Goal: Information Seeking & Learning: Compare options

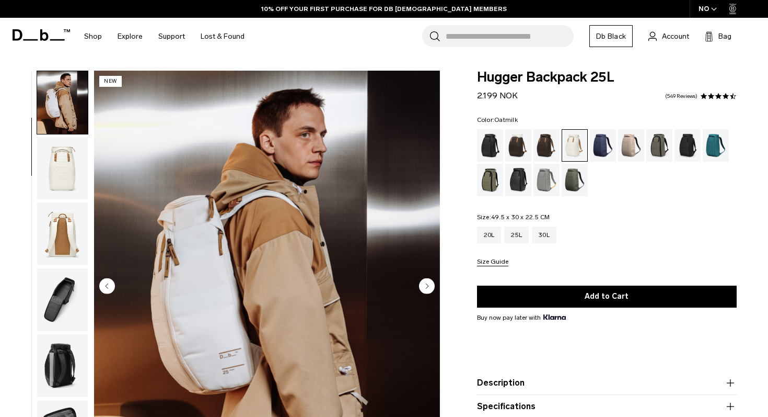
click at [65, 238] on img "button" at bounding box center [62, 233] width 51 height 63
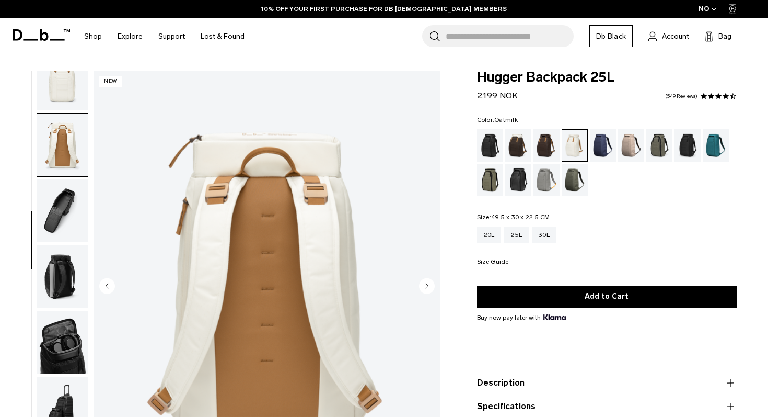
scroll to position [157, 0]
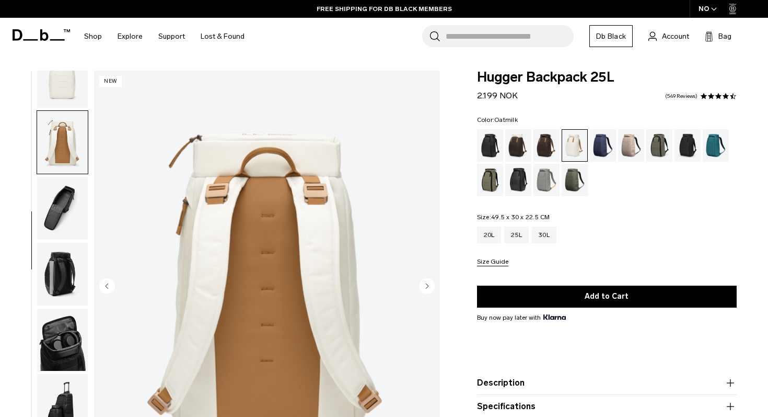
click at [70, 108] on img "button" at bounding box center [62, 76] width 51 height 63
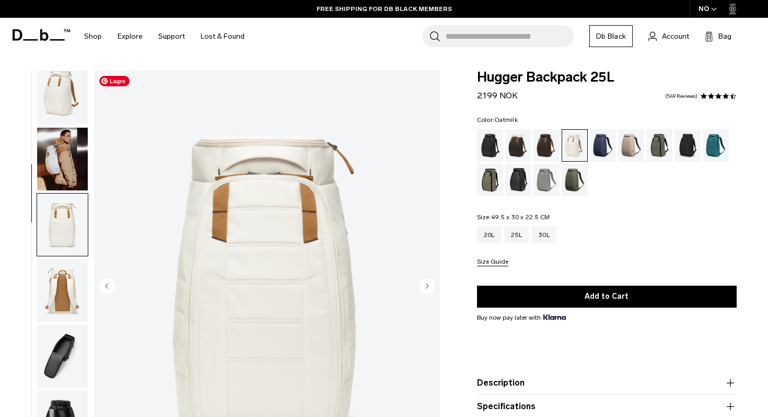
scroll to position [19, 0]
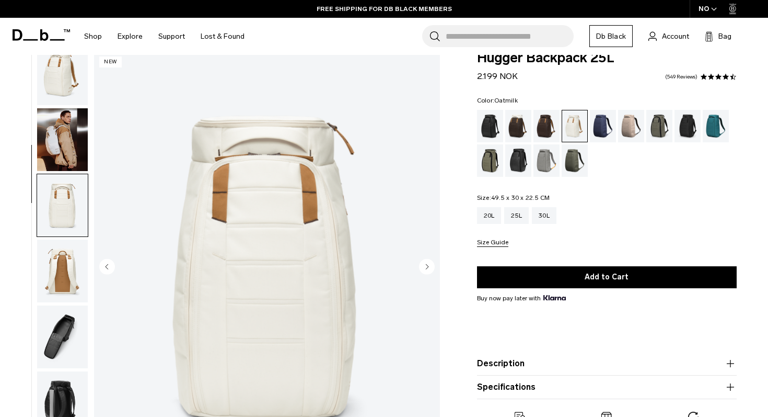
click at [431, 267] on circle "Next slide" at bounding box center [427, 266] width 16 height 16
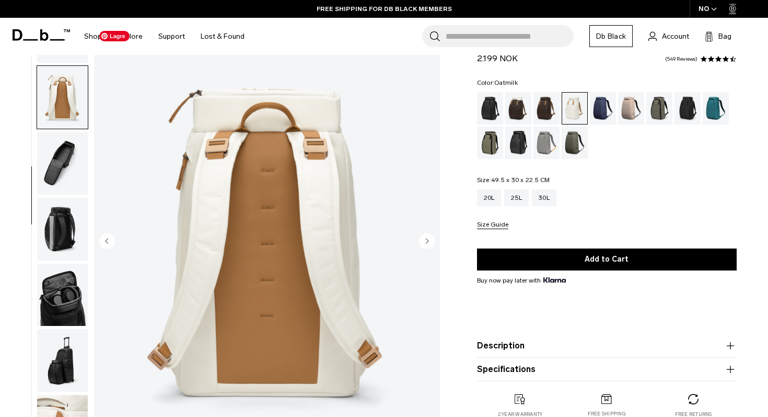
scroll to position [63, 0]
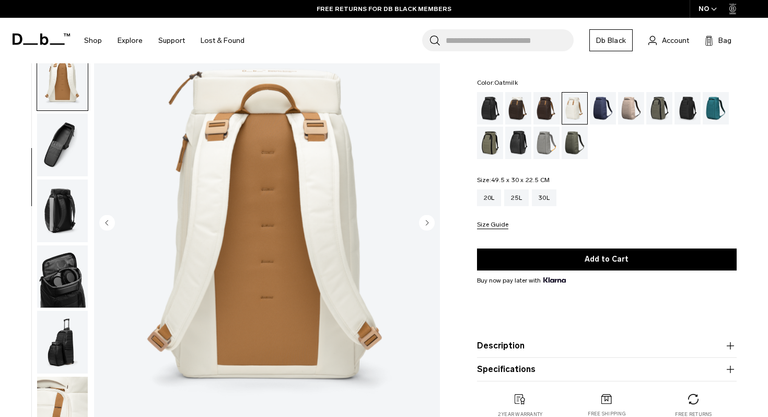
click at [430, 226] on circle "Next slide" at bounding box center [427, 222] width 16 height 16
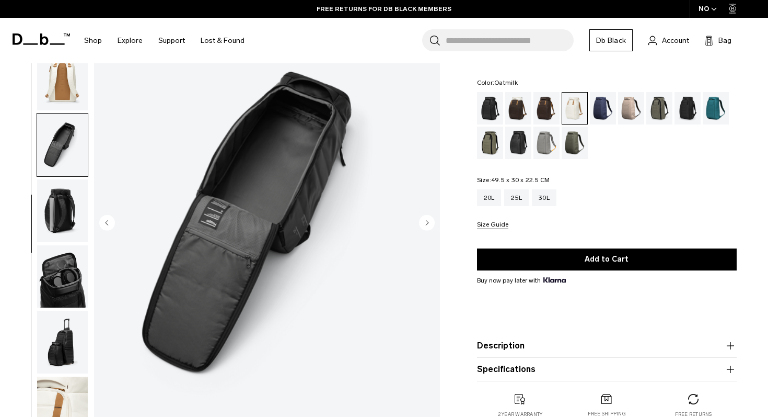
click at [430, 226] on circle "Next slide" at bounding box center [427, 222] width 16 height 16
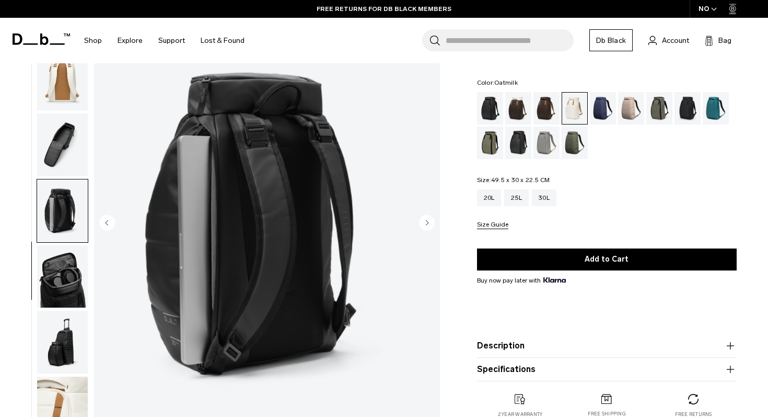
click at [430, 226] on circle "Next slide" at bounding box center [427, 222] width 16 height 16
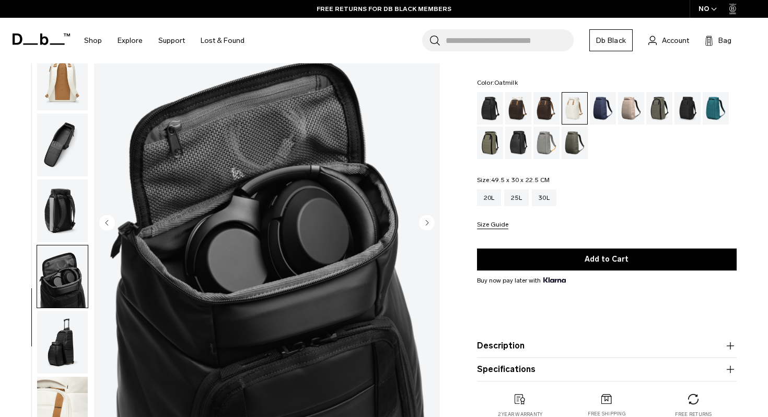
click at [430, 227] on circle "Next slide" at bounding box center [427, 222] width 16 height 16
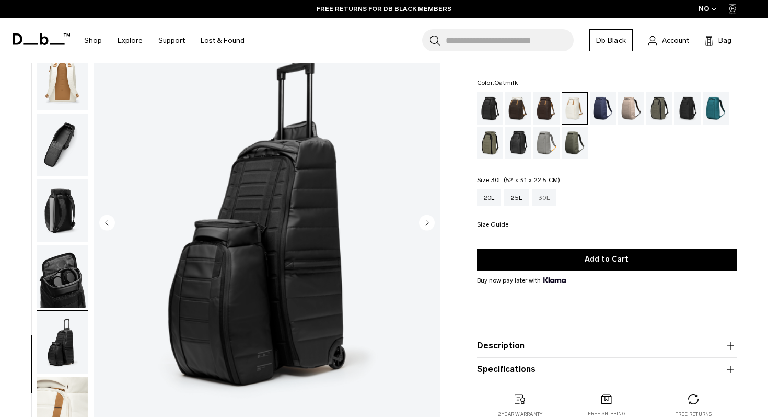
click at [549, 198] on div "30L" at bounding box center [544, 197] width 25 height 17
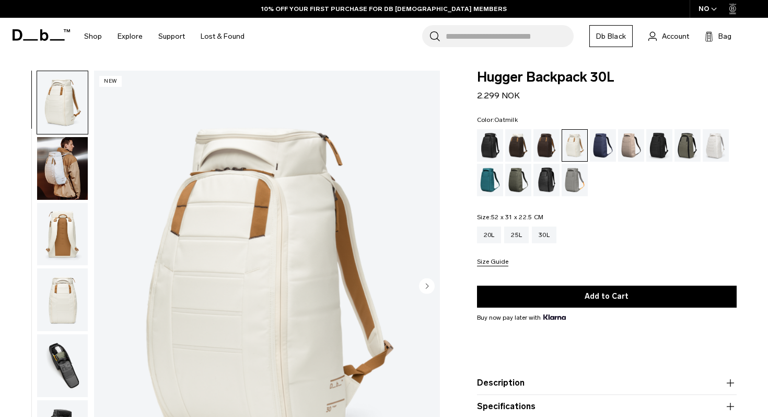
click at [57, 175] on img "button" at bounding box center [62, 168] width 51 height 63
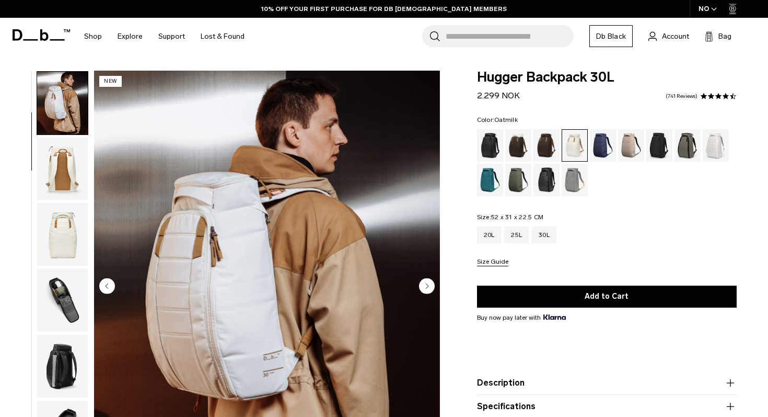
scroll to position [66, 0]
click at [522, 152] on div "Cappuccino" at bounding box center [518, 145] width 27 height 32
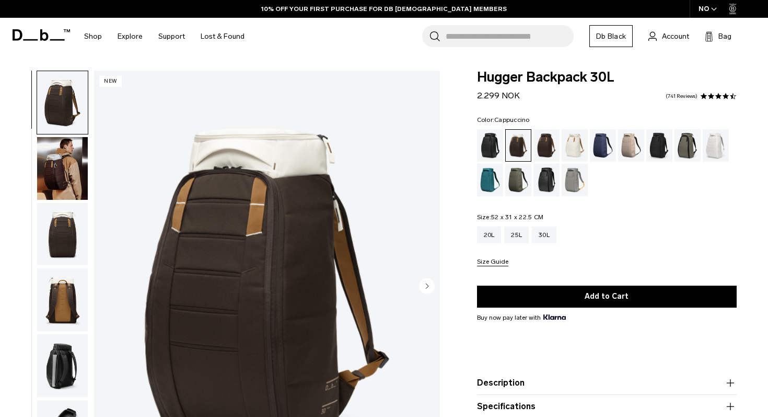
click at [66, 173] on img "button" at bounding box center [62, 168] width 51 height 63
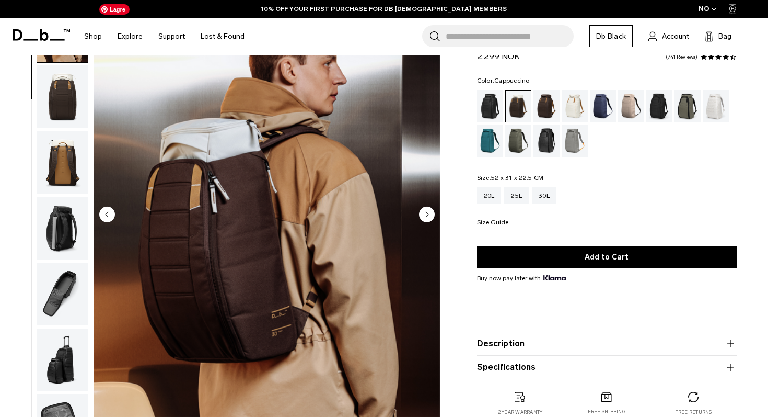
scroll to position [73, 0]
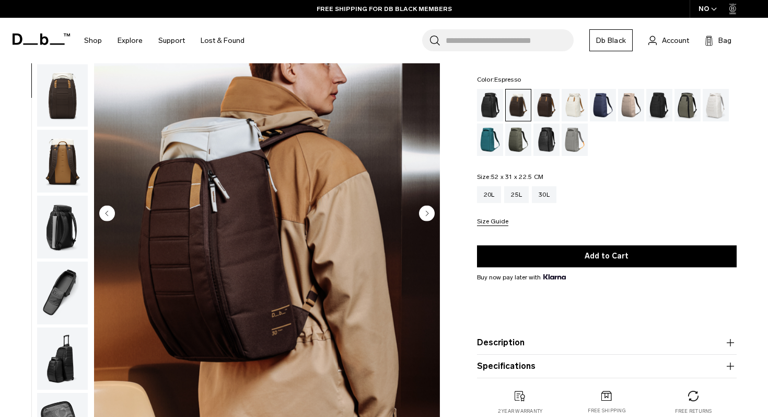
click at [548, 101] on div "Espresso" at bounding box center [547, 105] width 27 height 32
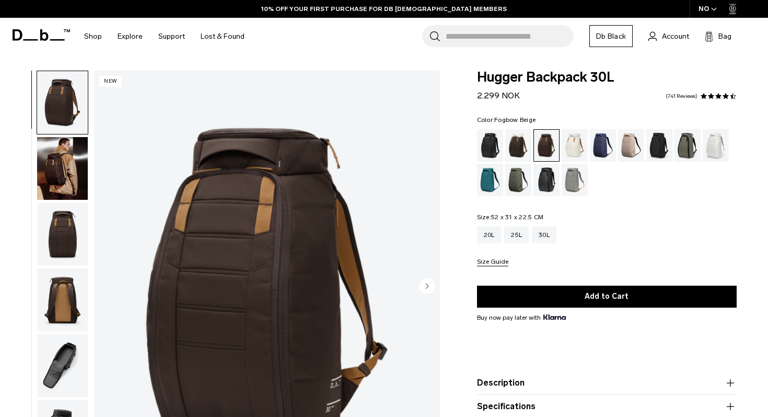
click at [638, 152] on div "Fogbow Beige" at bounding box center [631, 145] width 27 height 32
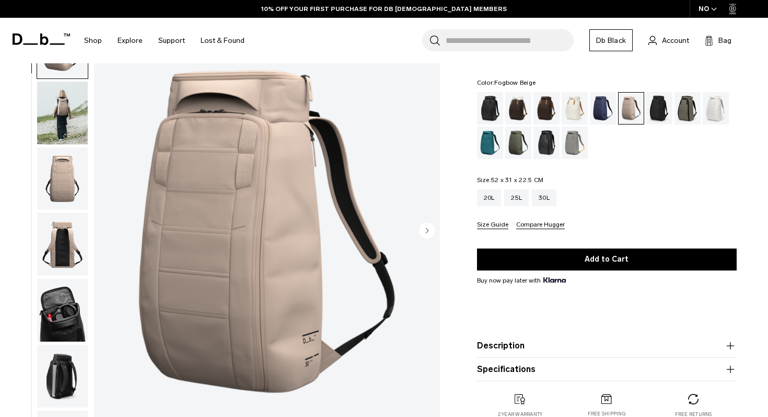
scroll to position [57, 0]
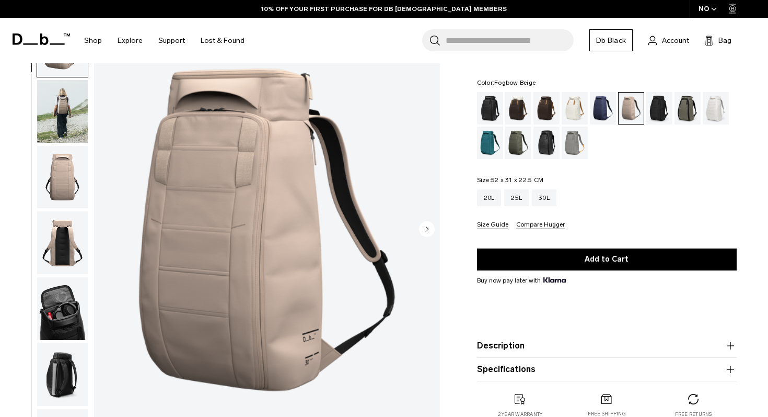
click at [431, 229] on circle "Next slide" at bounding box center [427, 229] width 16 height 16
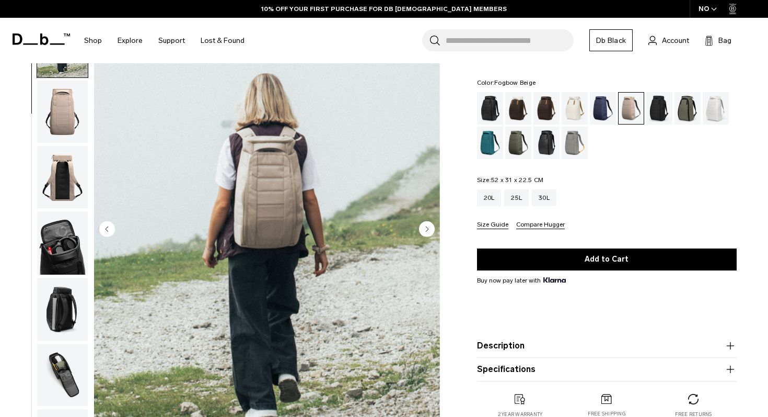
scroll to position [66, 0]
click at [431, 229] on circle "Next slide" at bounding box center [427, 229] width 16 height 16
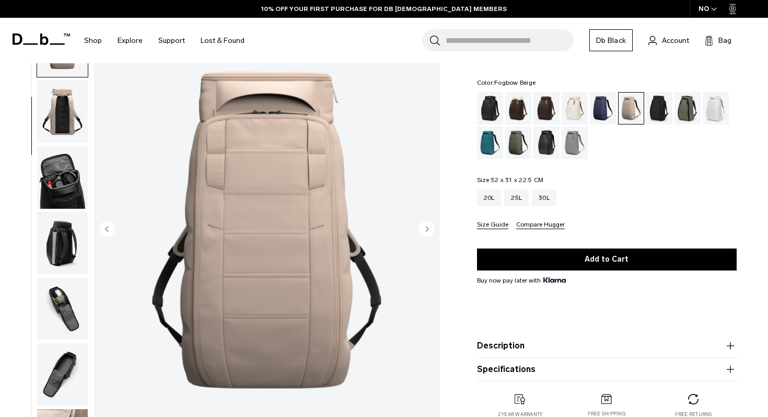
scroll to position [132, 0]
click at [431, 229] on circle "Next slide" at bounding box center [427, 229] width 16 height 16
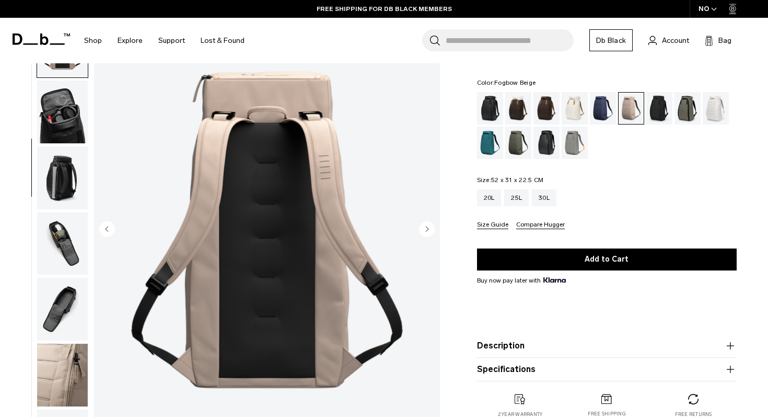
scroll to position [197, 0]
click at [431, 229] on circle "Next slide" at bounding box center [427, 229] width 16 height 16
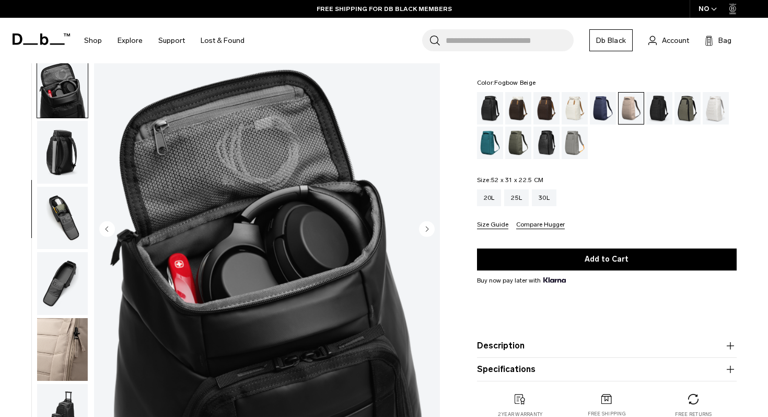
scroll to position [223, 0]
click at [431, 229] on circle "Next slide" at bounding box center [427, 229] width 16 height 16
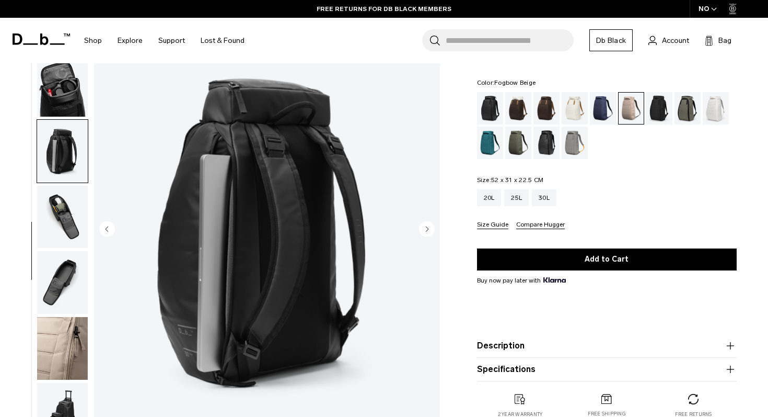
click at [429, 233] on circle "Next slide" at bounding box center [427, 229] width 16 height 16
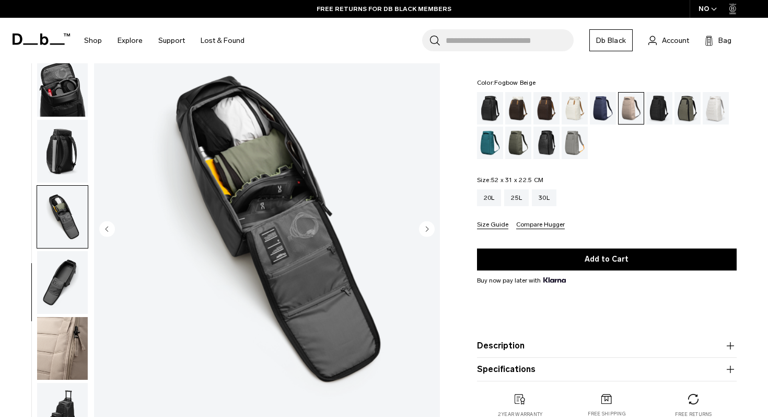
click at [429, 233] on circle "Next slide" at bounding box center [427, 229] width 16 height 16
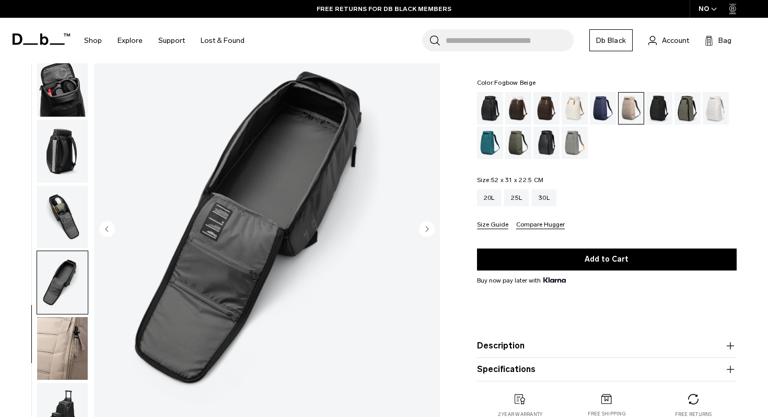
click at [429, 233] on circle "Next slide" at bounding box center [427, 229] width 16 height 16
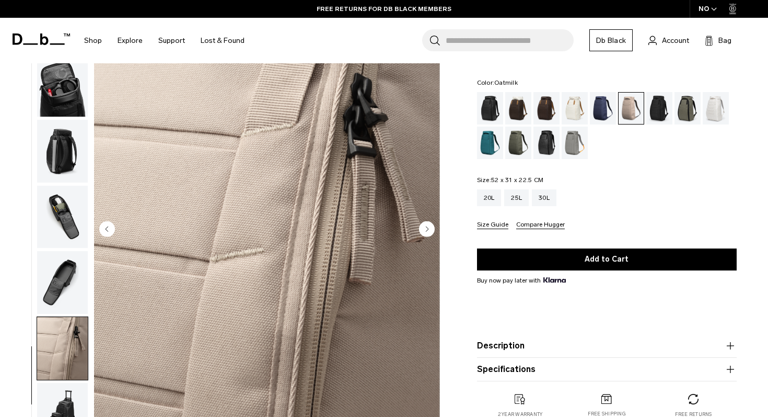
click at [573, 117] on div "Oatmilk" at bounding box center [575, 108] width 27 height 32
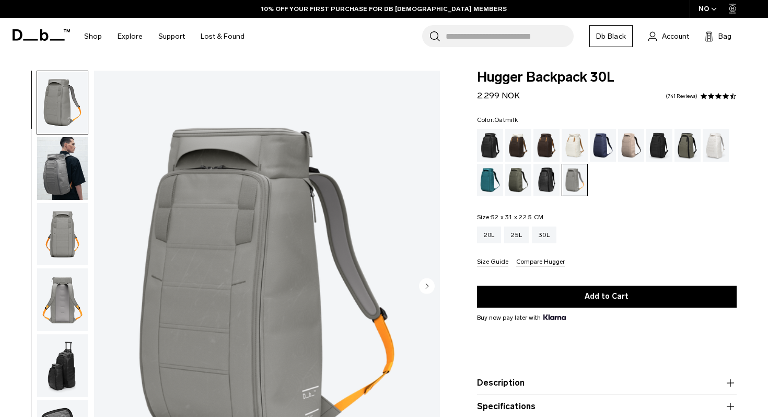
click at [581, 146] on div "Oatmilk" at bounding box center [575, 145] width 27 height 32
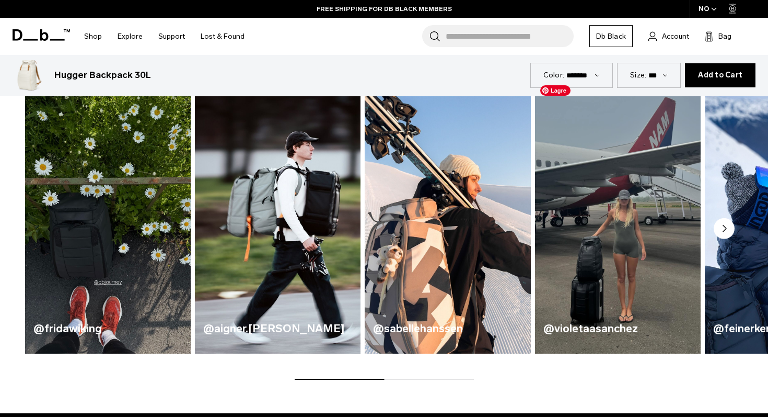
scroll to position [507, 0]
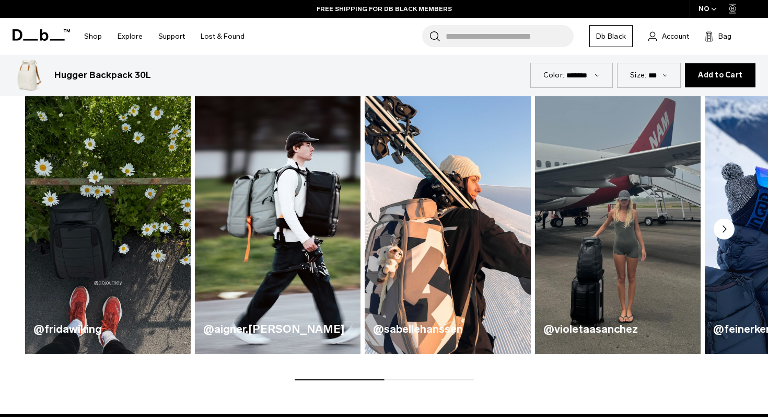
click at [723, 232] on icon "Next slide" at bounding box center [724, 229] width 3 height 6
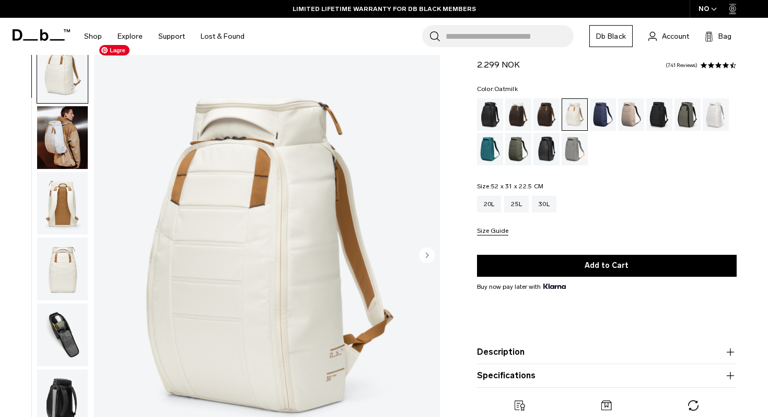
scroll to position [43, 0]
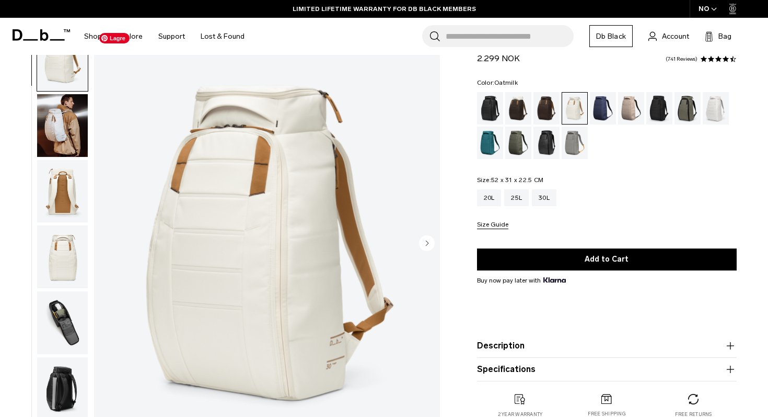
click at [249, 216] on img "1 / 10" at bounding box center [267, 244] width 346 height 432
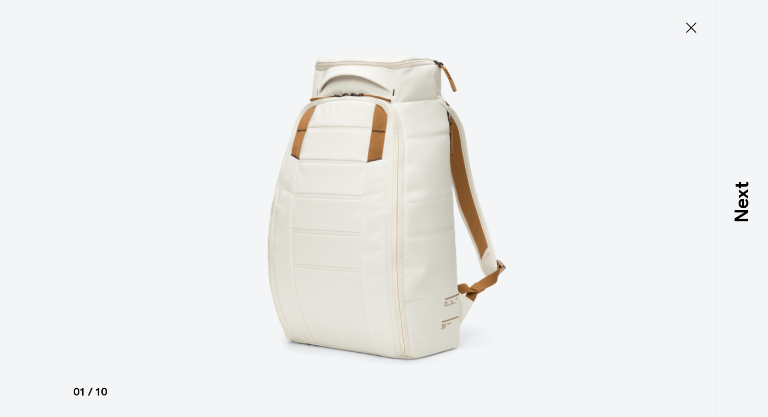
click at [696, 22] on icon at bounding box center [691, 27] width 10 height 10
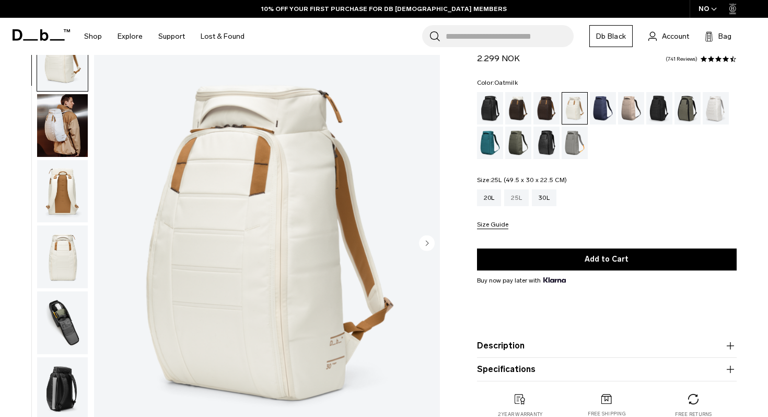
click at [513, 198] on div "25L" at bounding box center [516, 197] width 25 height 17
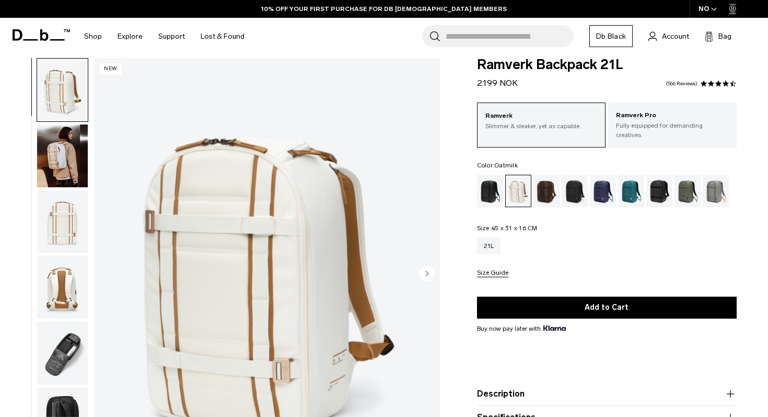
click at [62, 150] on img "button" at bounding box center [62, 155] width 51 height 63
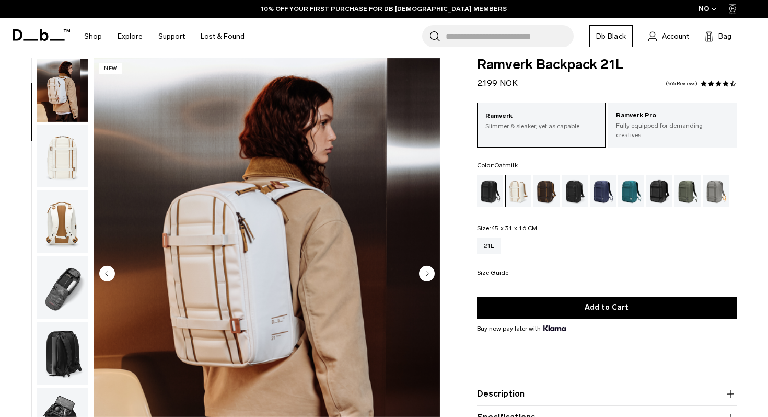
scroll to position [66, 0]
click at [59, 219] on img "button" at bounding box center [62, 221] width 51 height 63
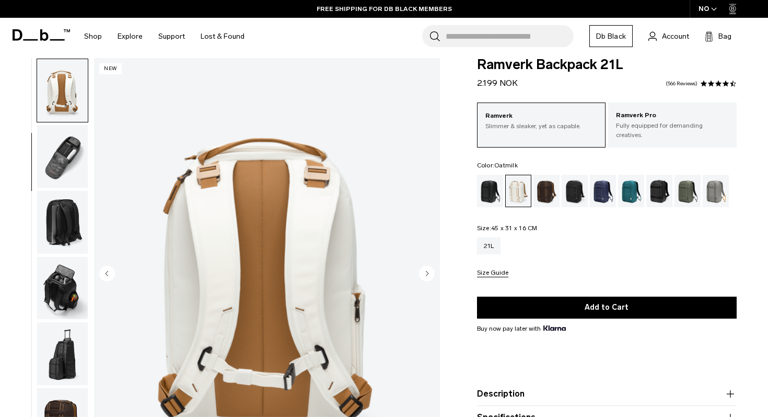
scroll to position [197, 0]
click at [71, 178] on img "button" at bounding box center [62, 155] width 51 height 63
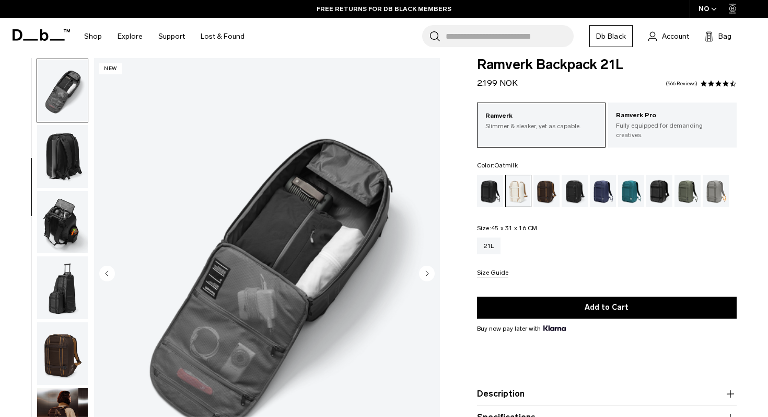
scroll to position [263, 0]
click at [71, 178] on img "button" at bounding box center [62, 155] width 51 height 63
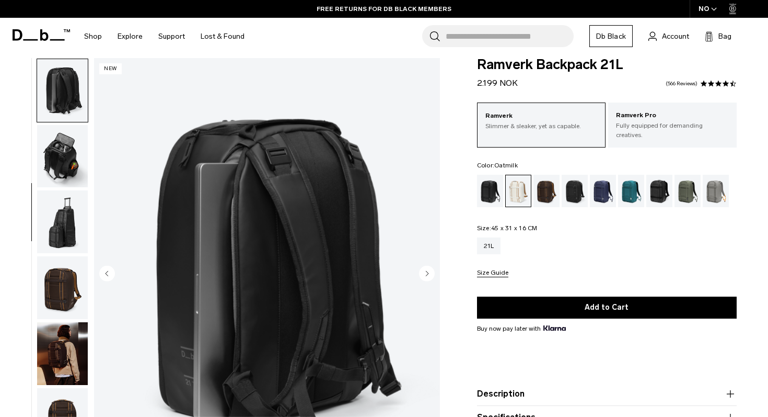
scroll to position [329, 0]
click at [72, 166] on img "button" at bounding box center [62, 155] width 51 height 63
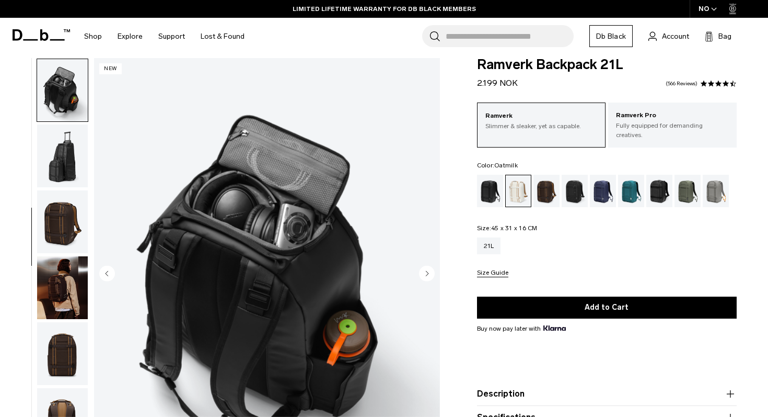
scroll to position [395, 0]
click at [61, 212] on img "button" at bounding box center [62, 221] width 51 height 63
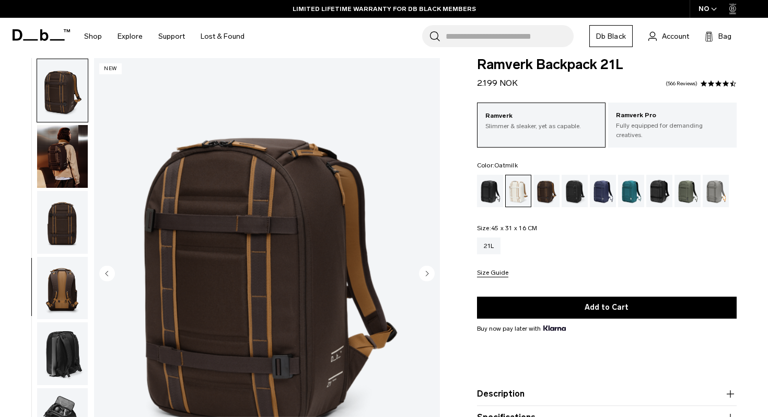
scroll to position [526, 0]
click at [61, 212] on img "button" at bounding box center [62, 221] width 51 height 63
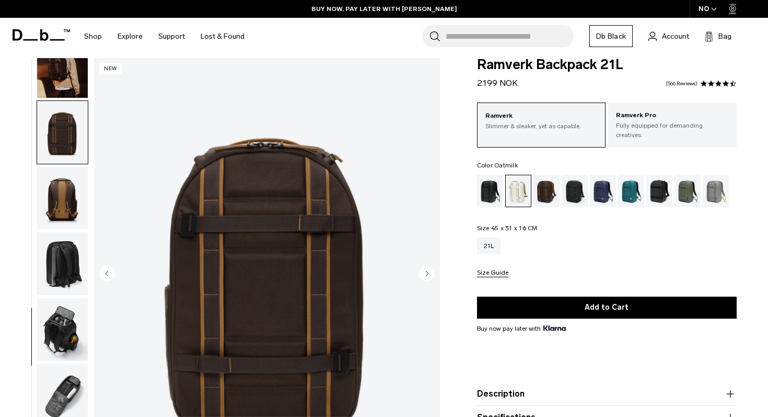
scroll to position [617, 0]
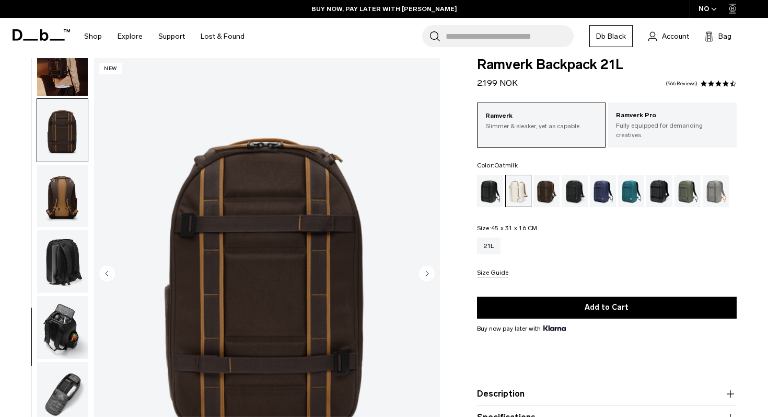
click at [61, 212] on img "button" at bounding box center [62, 196] width 51 height 63
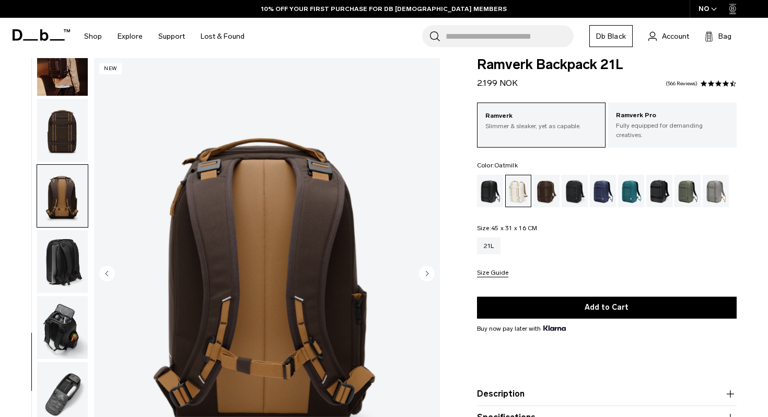
click at [60, 250] on img "button" at bounding box center [62, 261] width 51 height 63
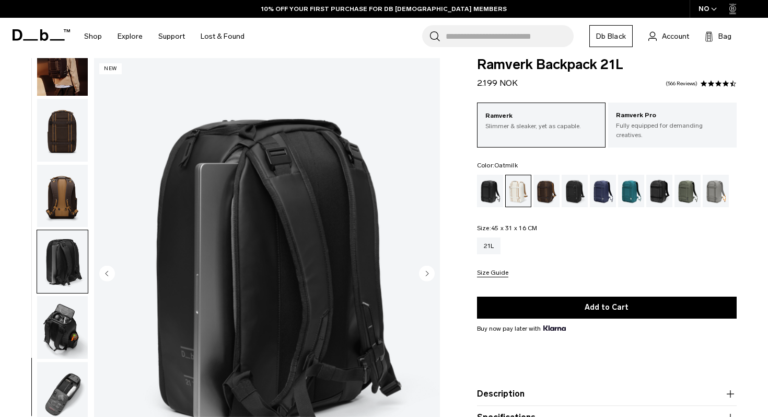
click at [70, 323] on img "button" at bounding box center [62, 327] width 51 height 63
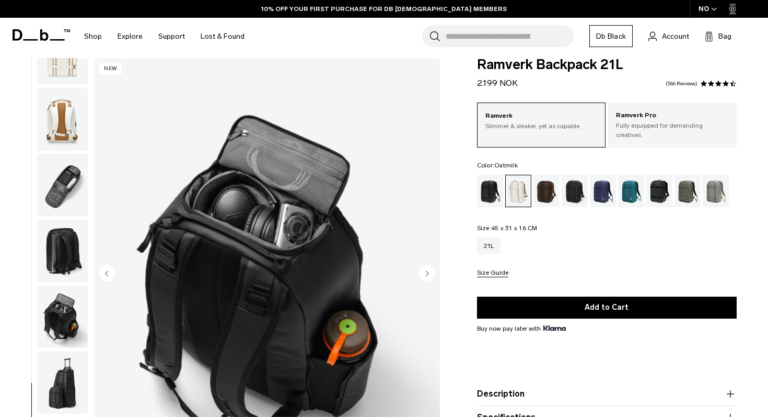
click at [68, 190] on img "button" at bounding box center [62, 185] width 51 height 63
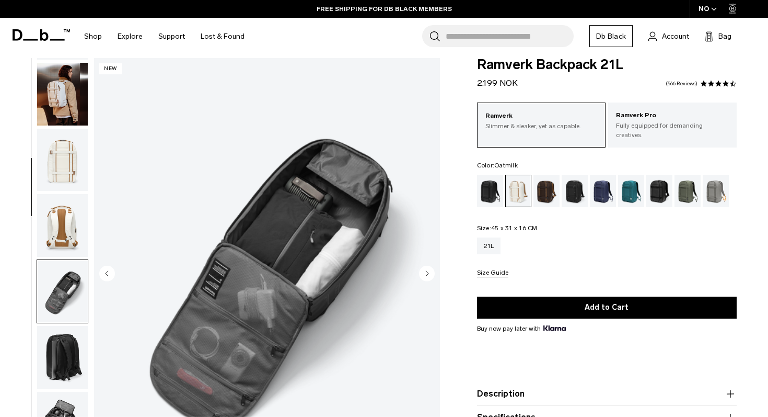
click at [67, 217] on img "button" at bounding box center [62, 225] width 51 height 63
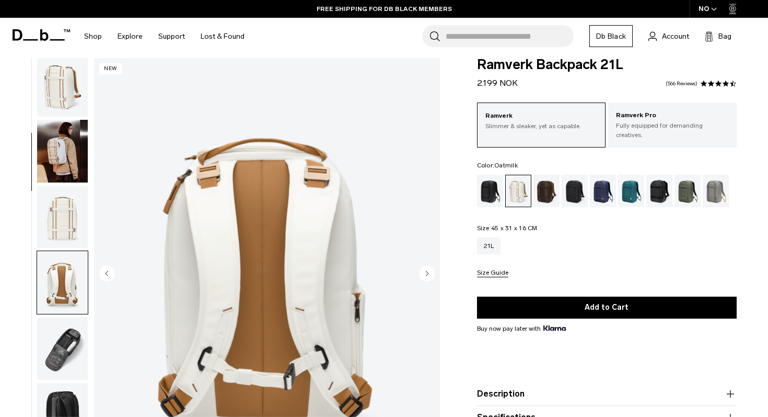
click at [62, 151] on img "button" at bounding box center [62, 151] width 51 height 63
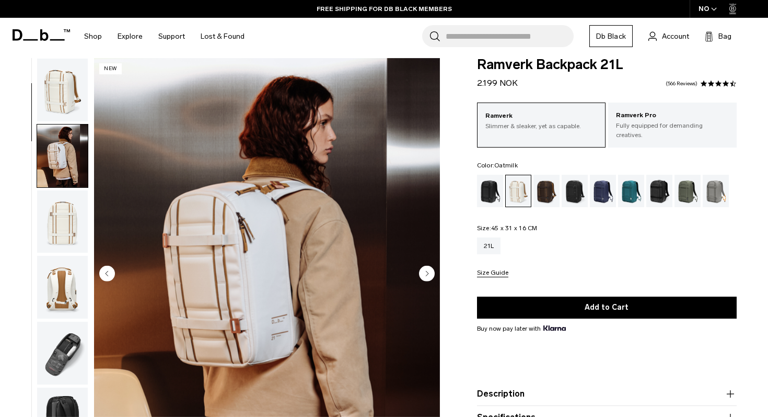
scroll to position [0, 0]
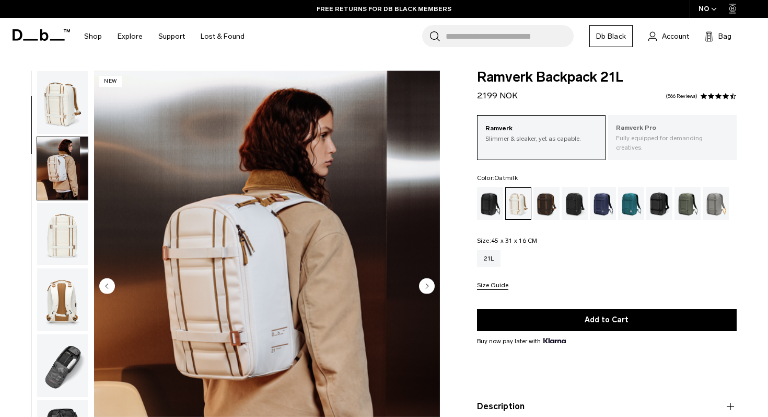
click at [668, 137] on p "Fully equipped for demanding creatives." at bounding box center [672, 142] width 113 height 19
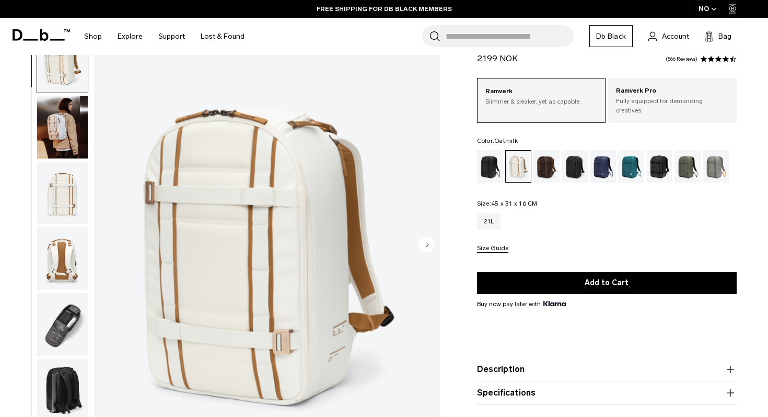
scroll to position [45, 0]
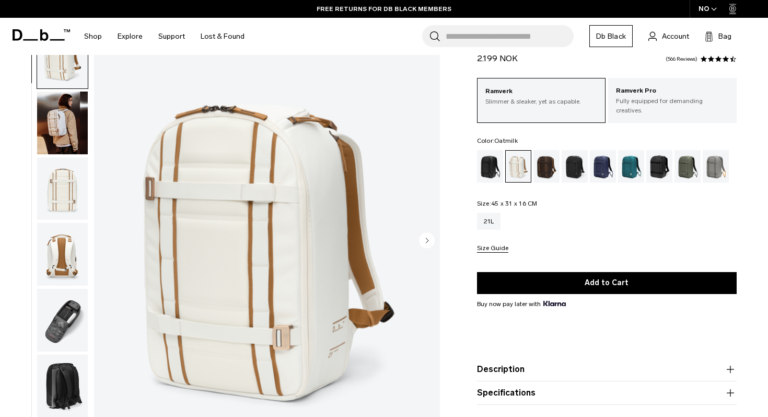
click at [68, 255] on img "button" at bounding box center [62, 254] width 51 height 63
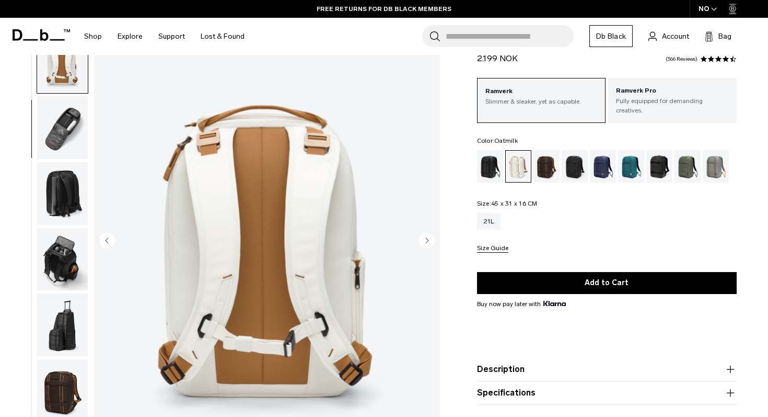
scroll to position [197, 0]
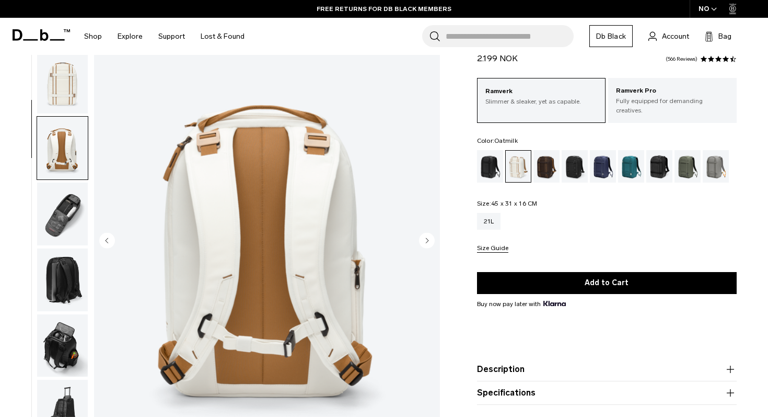
click at [66, 101] on img "button" at bounding box center [62, 82] width 51 height 63
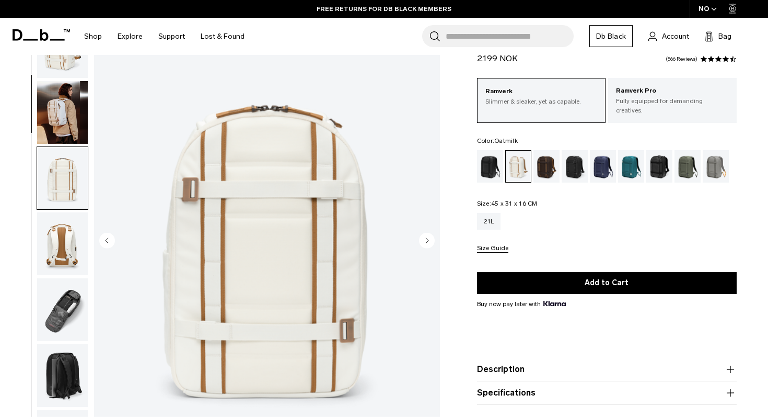
click at [71, 120] on img "button" at bounding box center [62, 112] width 51 height 63
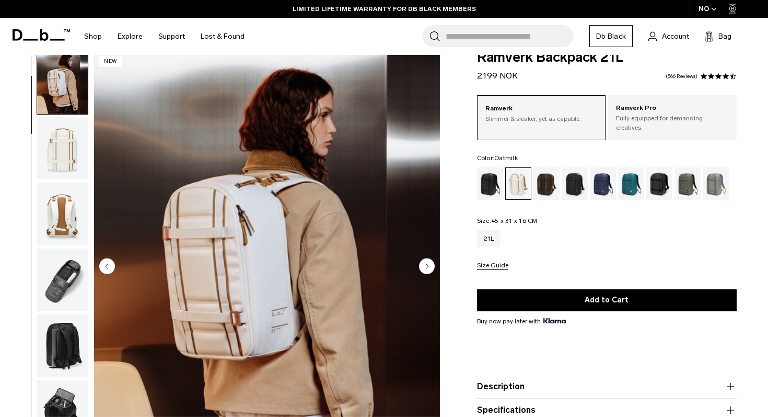
scroll to position [25, 0]
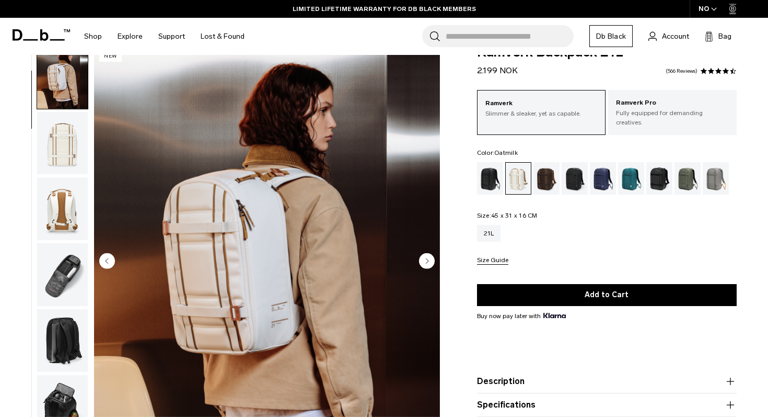
click at [430, 259] on circle "Next slide" at bounding box center [427, 260] width 16 height 16
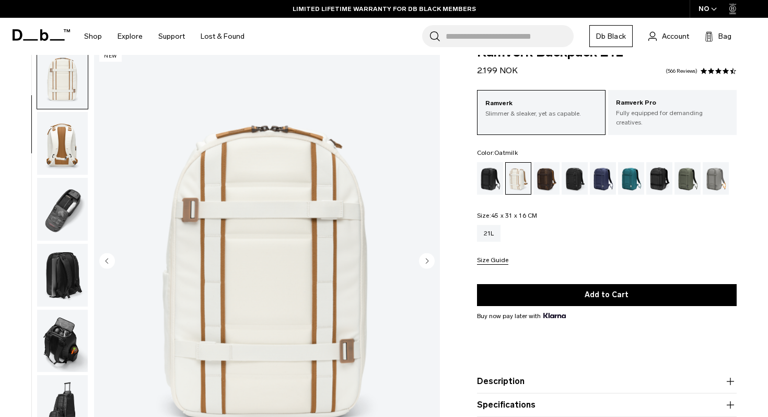
scroll to position [132, 0]
click at [430, 259] on circle "Next slide" at bounding box center [427, 260] width 16 height 16
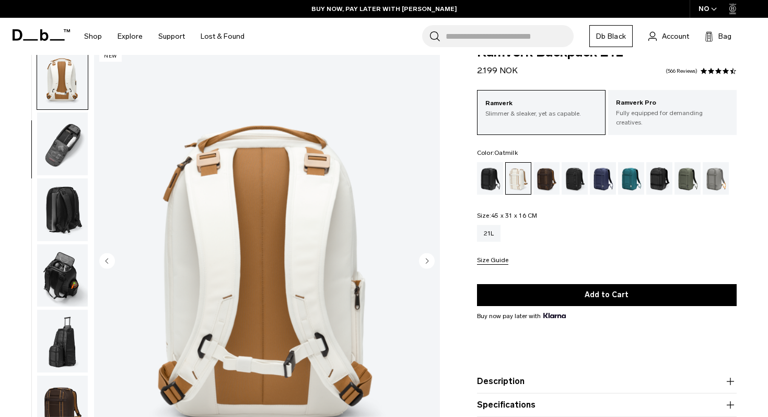
scroll to position [197, 0]
click at [430, 259] on circle "Next slide" at bounding box center [427, 260] width 16 height 16
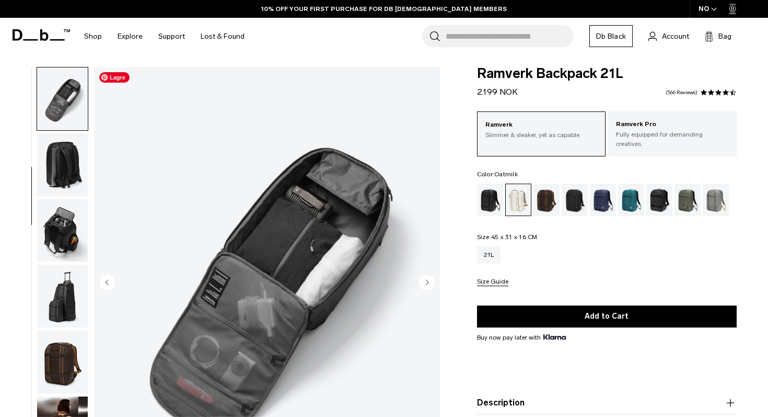
scroll to position [0, 0]
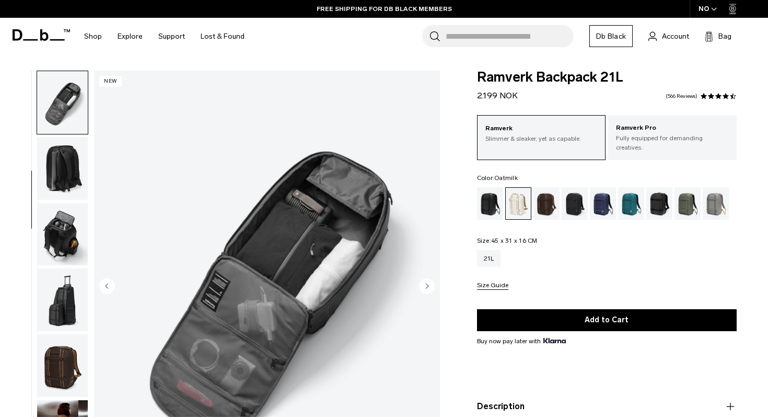
click at [429, 290] on circle "Next slide" at bounding box center [427, 286] width 16 height 16
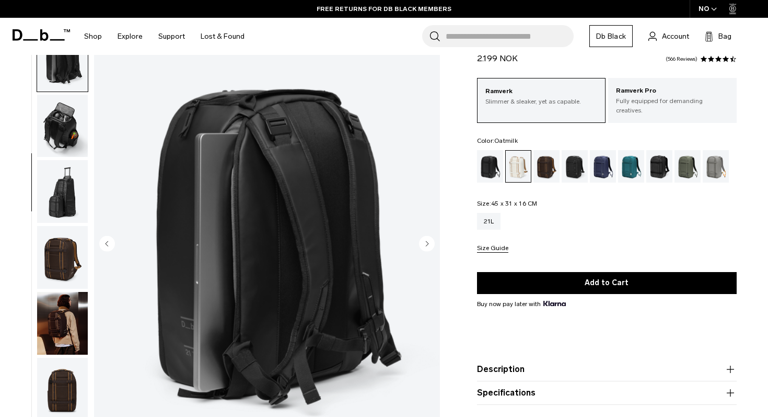
scroll to position [44, 0]
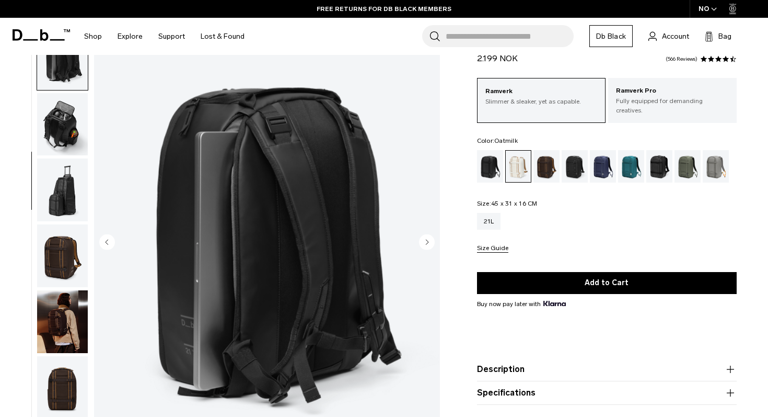
click at [431, 241] on circle "Next slide" at bounding box center [427, 242] width 16 height 16
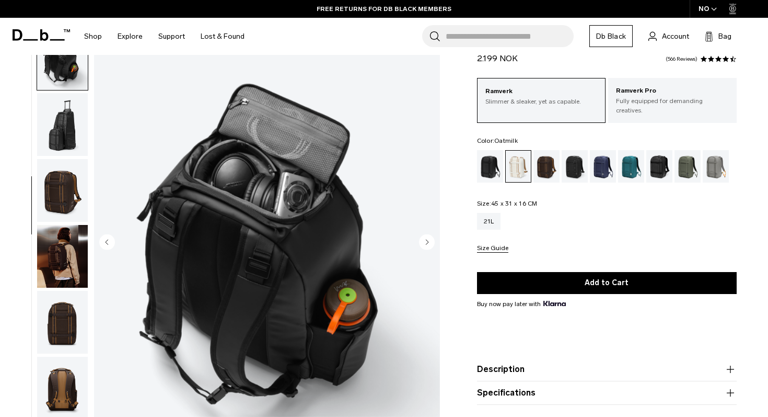
scroll to position [395, 0]
click at [428, 243] on circle "Next slide" at bounding box center [427, 242] width 16 height 16
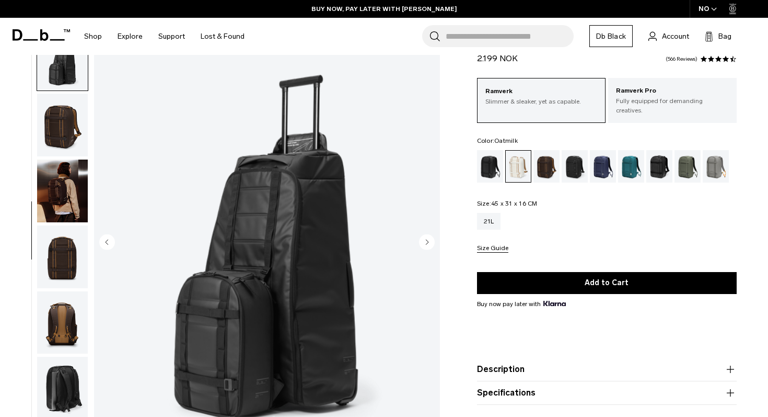
scroll to position [461, 0]
click at [428, 243] on circle "Next slide" at bounding box center [427, 242] width 16 height 16
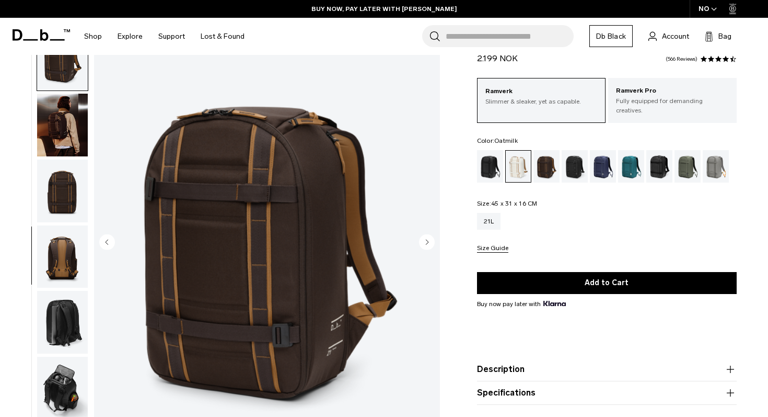
scroll to position [526, 0]
click at [428, 243] on circle "Next slide" at bounding box center [427, 242] width 16 height 16
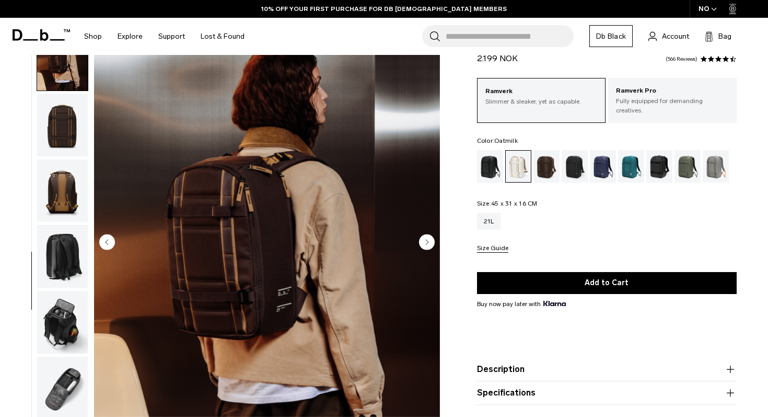
scroll to position [592, 0]
click at [428, 243] on circle "Next slide" at bounding box center [427, 242] width 16 height 16
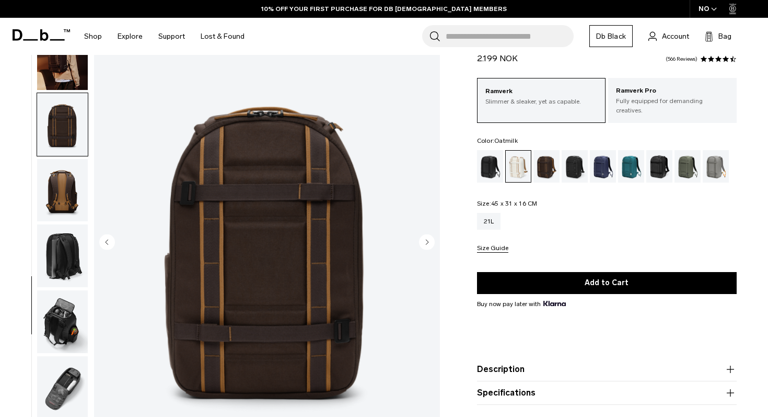
scroll to position [617, 0]
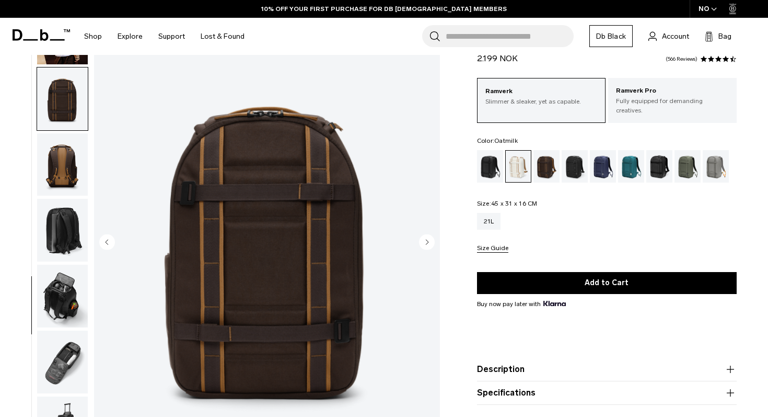
click at [428, 243] on circle "Next slide" at bounding box center [427, 242] width 16 height 16
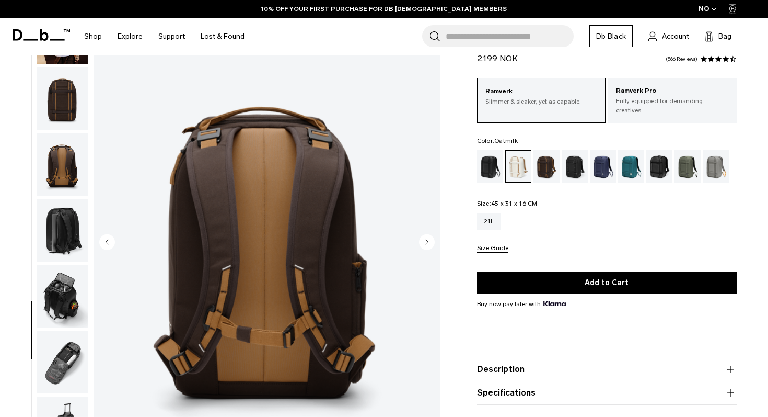
click at [428, 243] on circle "Next slide" at bounding box center [427, 242] width 16 height 16
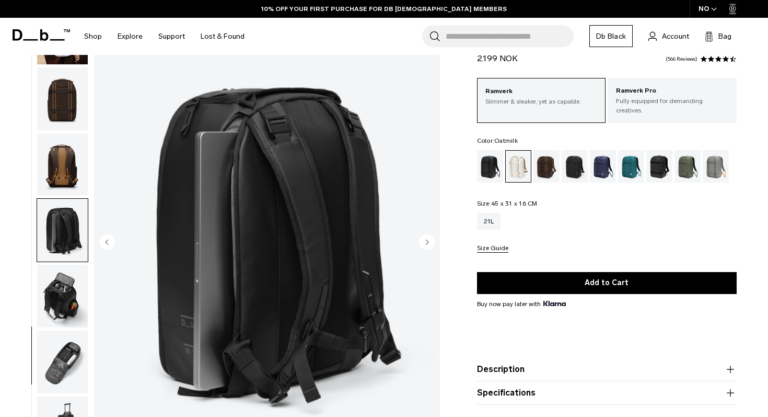
click at [428, 243] on circle "Next slide" at bounding box center [427, 242] width 16 height 16
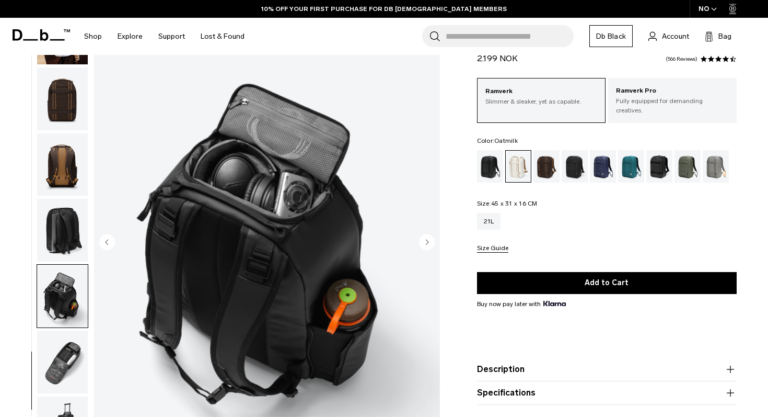
click at [428, 243] on circle "Next slide" at bounding box center [427, 242] width 16 height 16
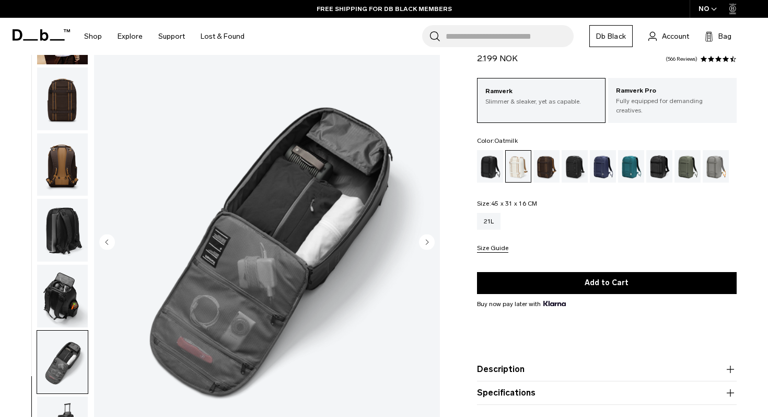
click at [428, 243] on circle "Next slide" at bounding box center [427, 242] width 16 height 16
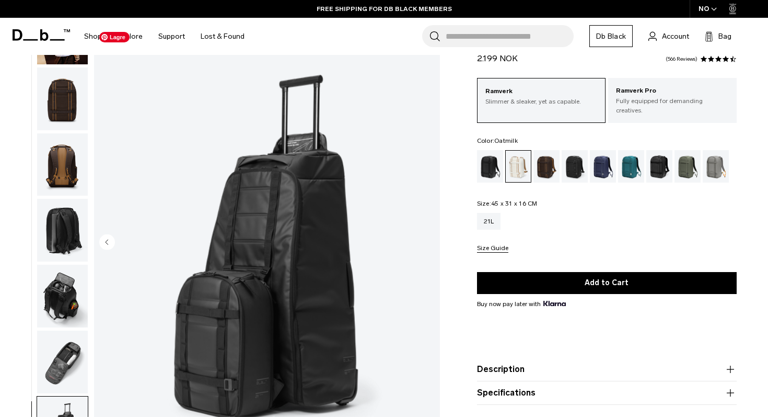
click at [428, 243] on img "16 / 16" at bounding box center [267, 243] width 346 height 432
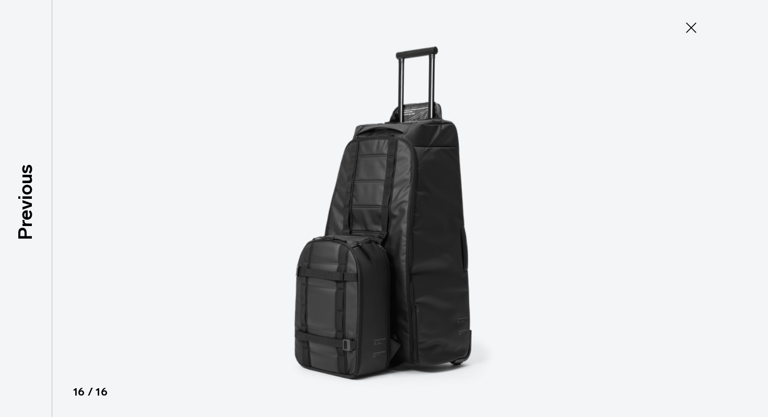
click at [692, 27] on icon at bounding box center [691, 27] width 10 height 10
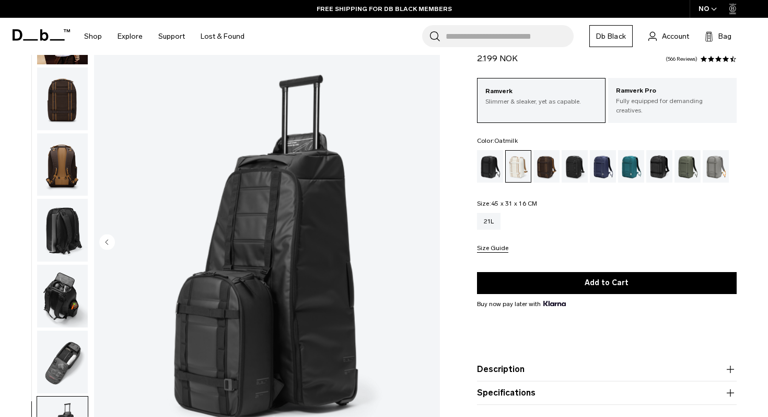
scroll to position [0, 0]
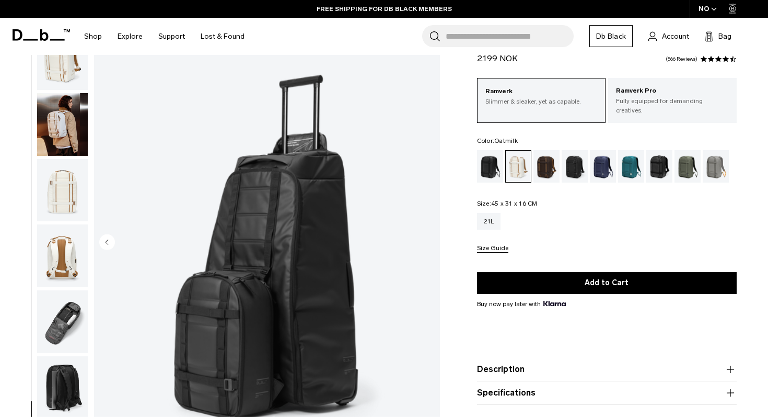
click at [72, 76] on img "button" at bounding box center [62, 58] width 51 height 63
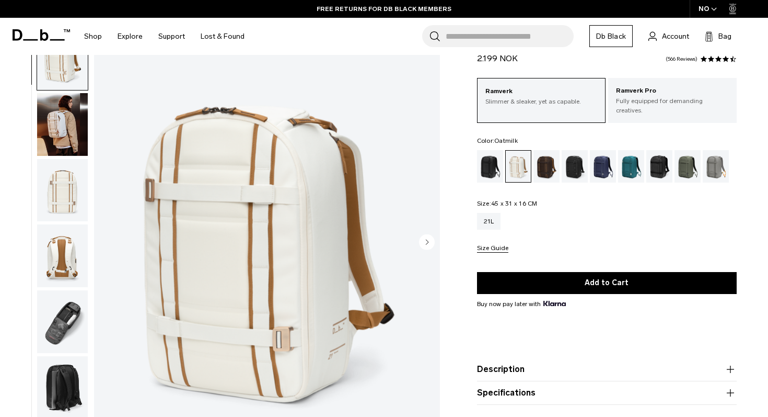
click at [430, 242] on circle "Next slide" at bounding box center [427, 242] width 16 height 16
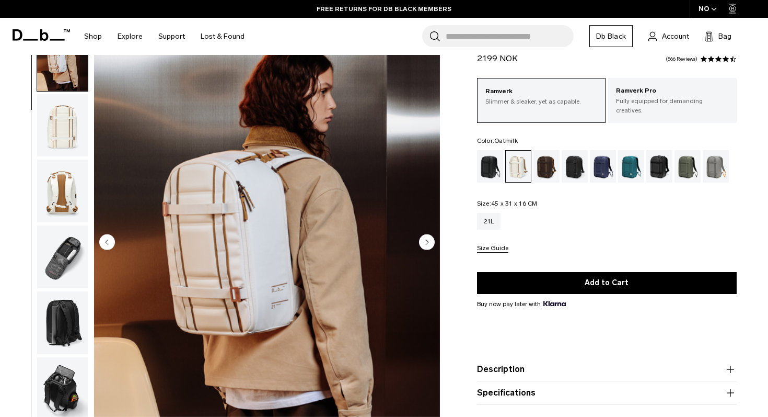
scroll to position [66, 0]
click at [430, 242] on circle "Next slide" at bounding box center [427, 242] width 16 height 16
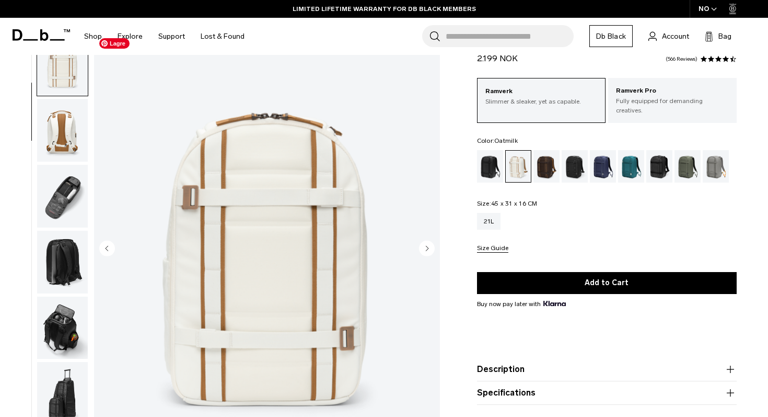
scroll to position [36, 0]
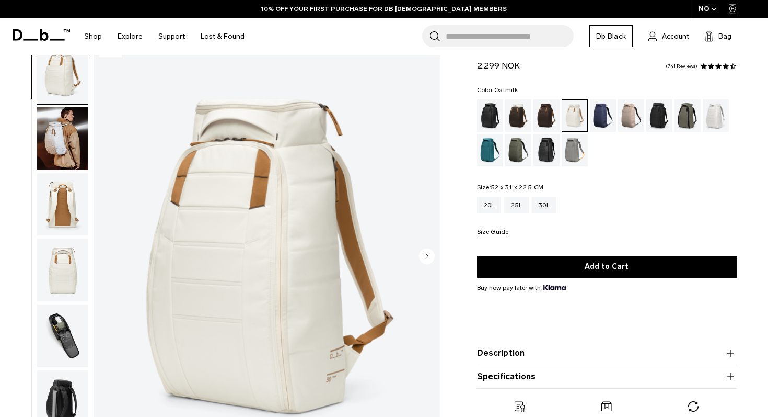
scroll to position [32, 0]
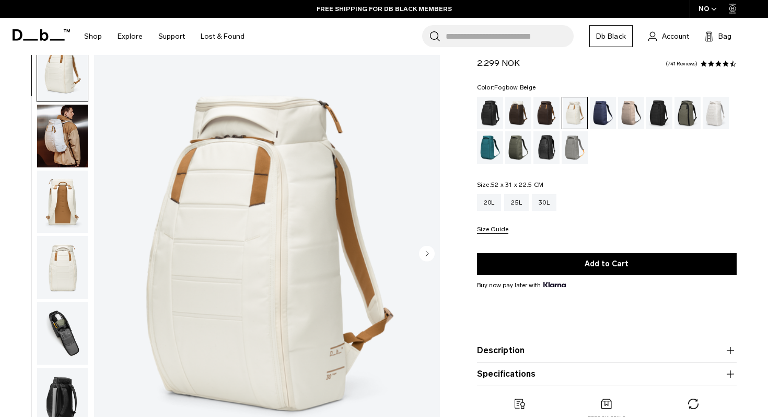
click at [630, 112] on div "Fogbow Beige" at bounding box center [631, 113] width 27 height 32
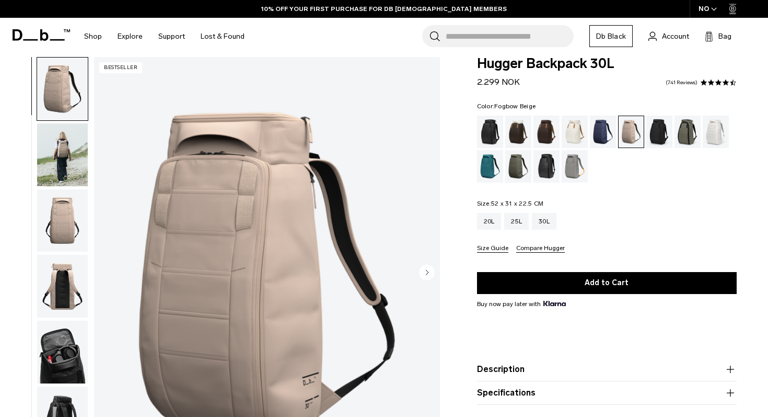
scroll to position [15, 0]
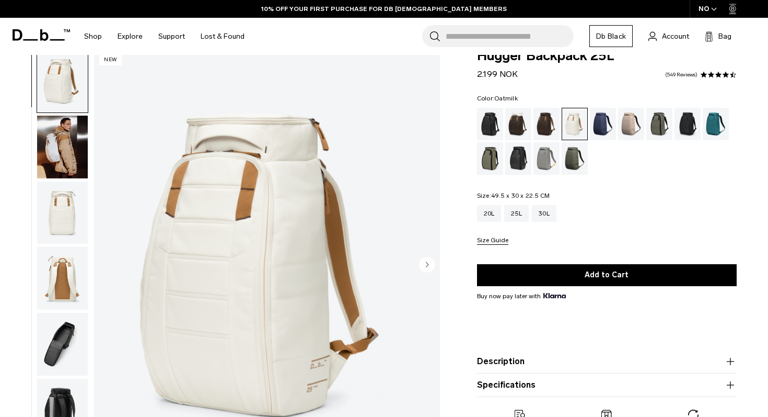
scroll to position [25, 0]
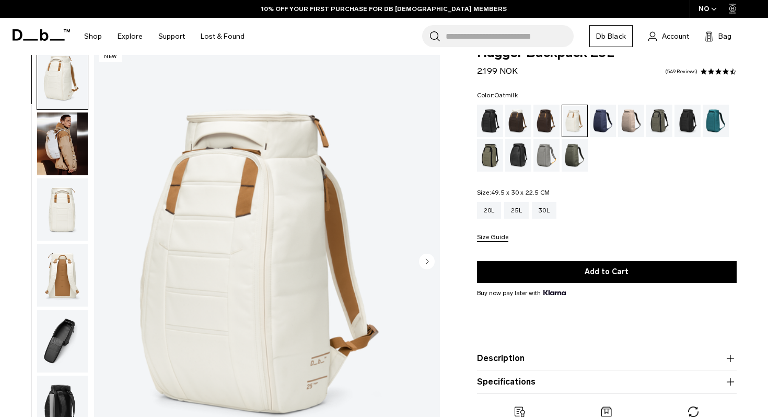
click at [56, 157] on img "button" at bounding box center [62, 143] width 51 height 63
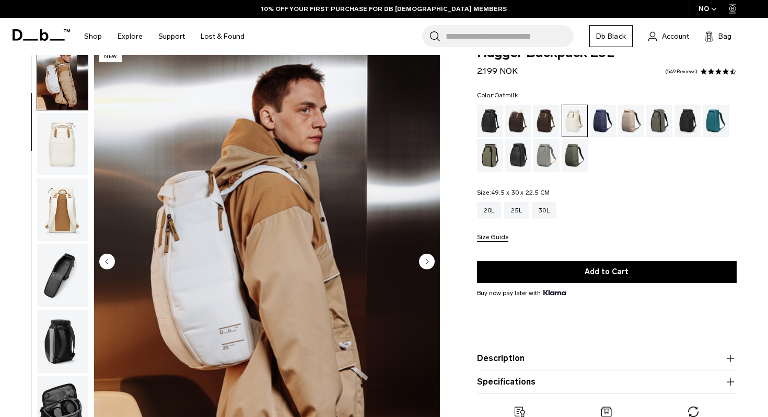
scroll to position [66, 0]
click at [488, 211] on div "20L" at bounding box center [489, 210] width 25 height 17
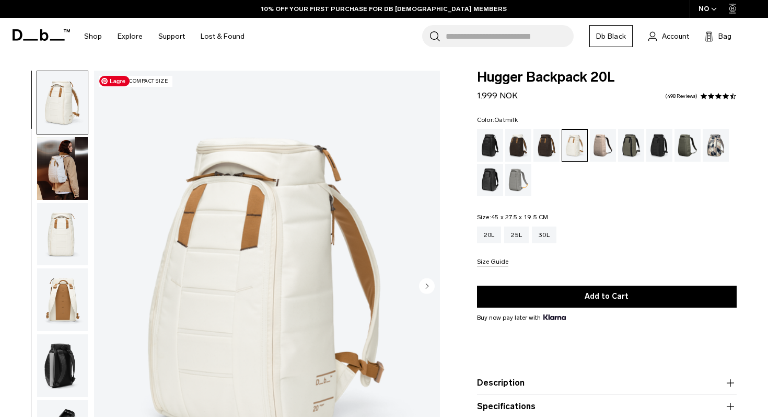
click at [65, 158] on img "button" at bounding box center [62, 168] width 51 height 63
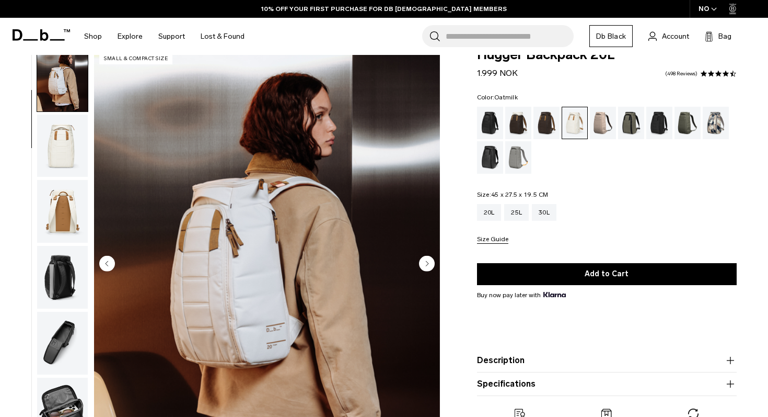
scroll to position [25, 0]
